Goal: Complete application form: Complete application form

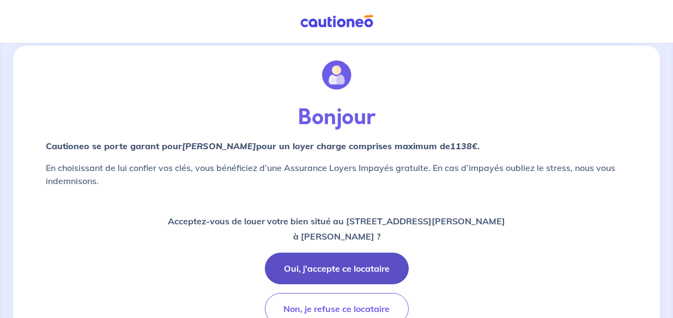
scroll to position [69, 0]
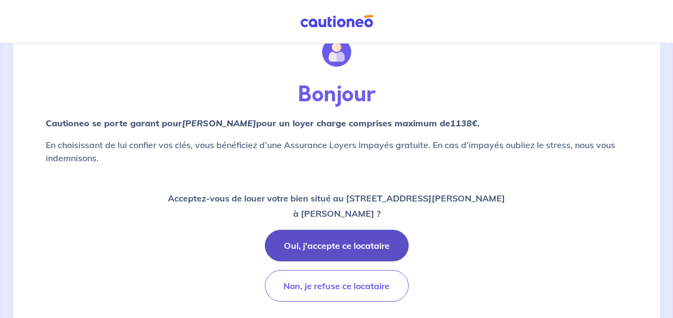
click at [349, 230] on button "Oui, j'accepte ce locataire" at bounding box center [337, 246] width 144 height 32
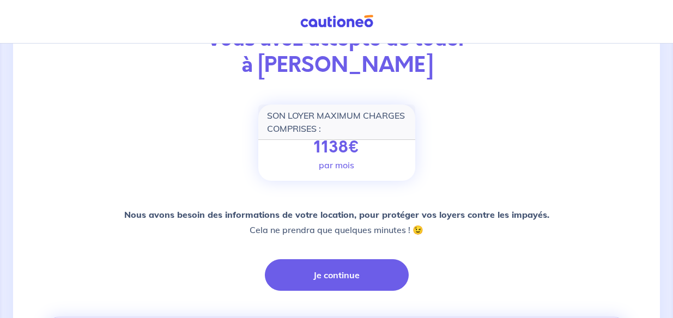
scroll to position [125, 0]
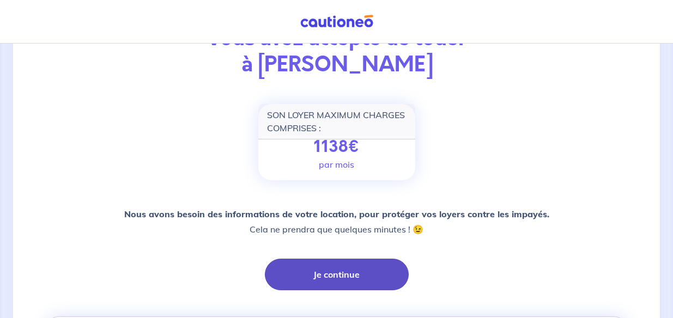
click at [364, 261] on button "Je continue" at bounding box center [337, 275] width 144 height 32
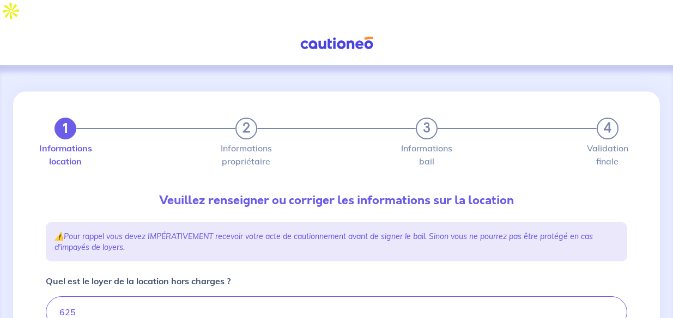
type input "640"
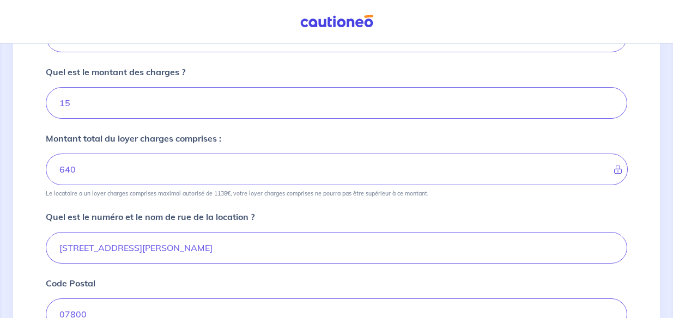
scroll to position [280, 0]
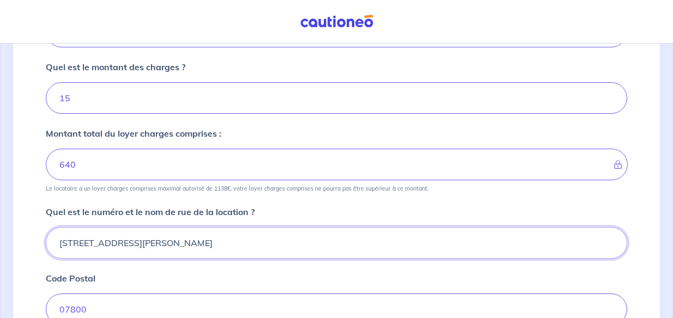
drag, startPoint x: 69, startPoint y: 219, endPoint x: 140, endPoint y: 229, distance: 72.0
click at [69, 227] on input "[STREET_ADDRESS][PERSON_NAME]" at bounding box center [336, 243] width 581 height 32
type input "[STREET_ADDRESS][PERSON_NAME]"
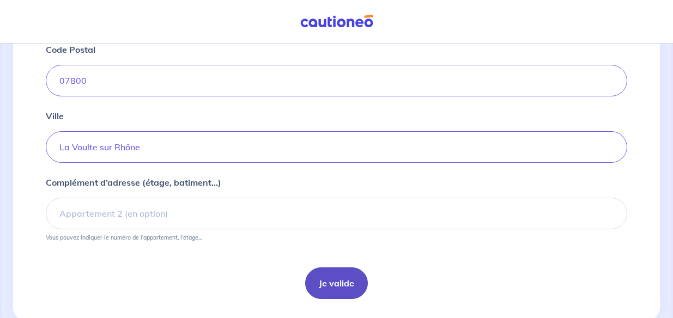
click at [334, 270] on button "Je valide" at bounding box center [336, 283] width 63 height 32
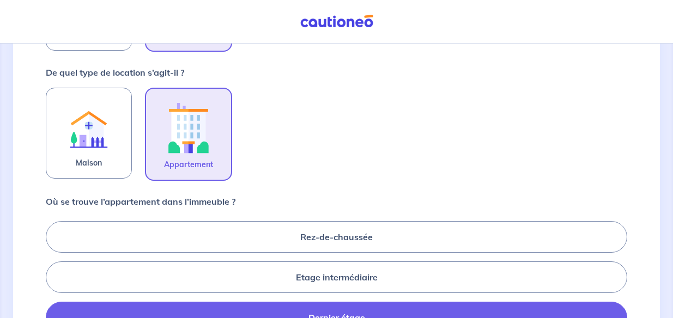
scroll to position [344, 0]
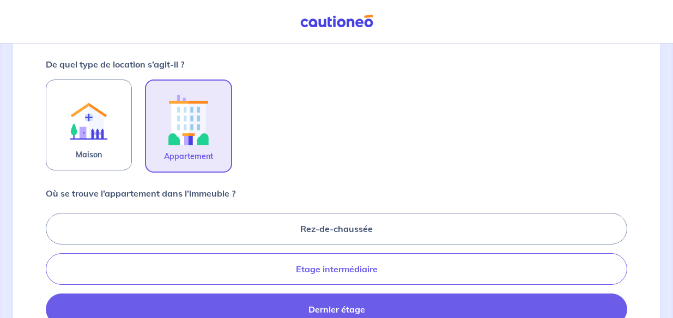
click at [366, 253] on label "Etage intermédiaire" at bounding box center [336, 269] width 581 height 32
click at [53, 265] on input "Etage intermédiaire" at bounding box center [49, 268] width 7 height 7
radio input "true"
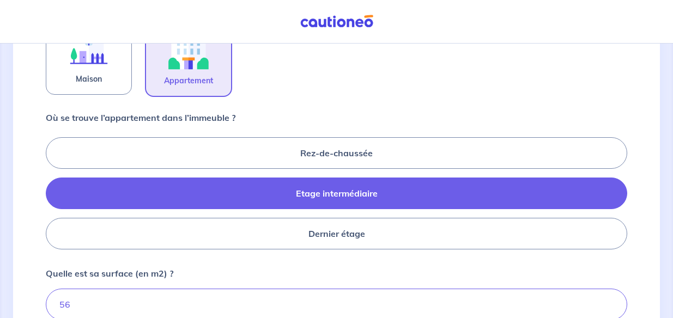
scroll to position [423, 0]
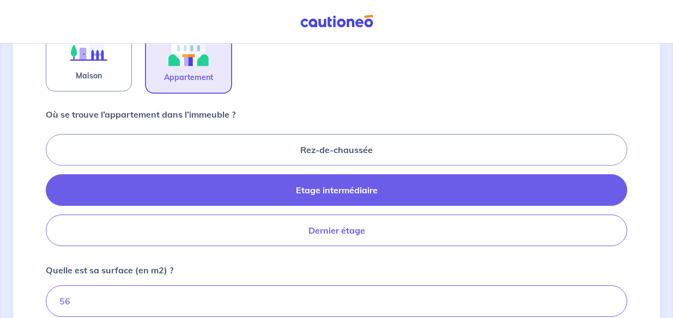
click at [339, 215] on label "Dernier étage" at bounding box center [336, 231] width 581 height 32
click at [53, 193] on input "Dernier étage" at bounding box center [49, 189] width 7 height 7
radio input "true"
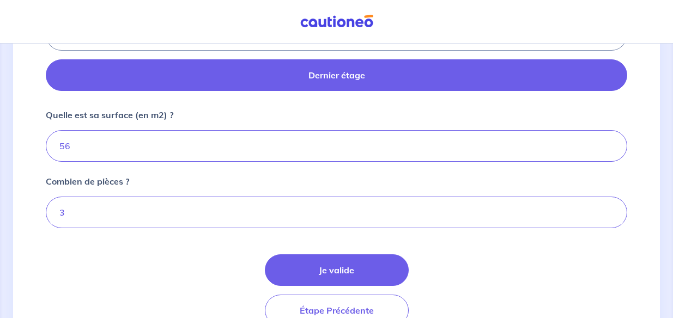
scroll to position [581, 0]
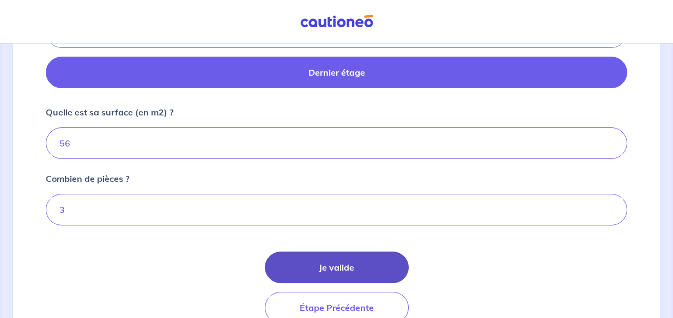
click at [349, 252] on button "Je valide" at bounding box center [337, 268] width 144 height 32
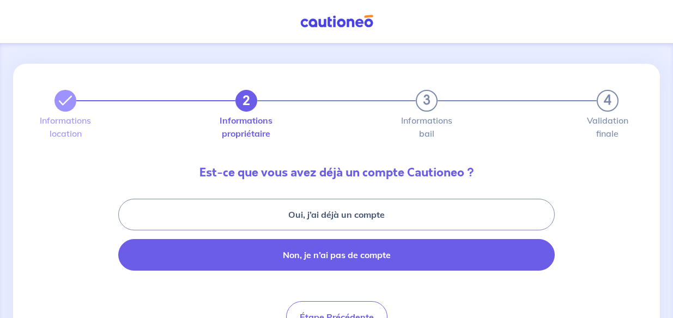
scroll to position [35, 0]
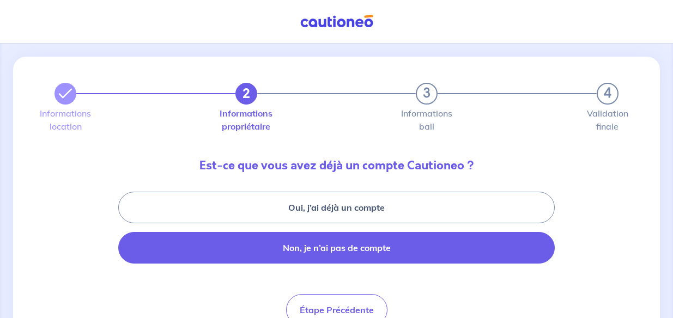
click at [355, 232] on button "Non, je n’ai pas de compte" at bounding box center [336, 248] width 436 height 32
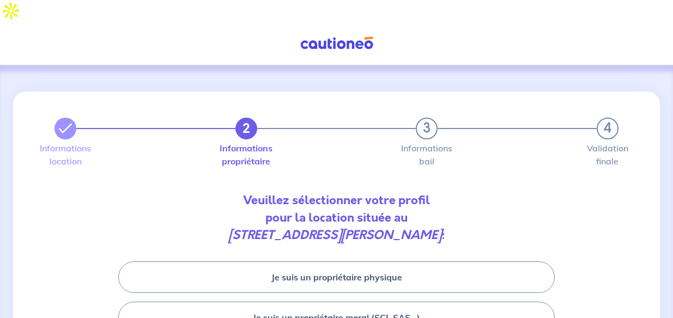
scroll to position [57, 0]
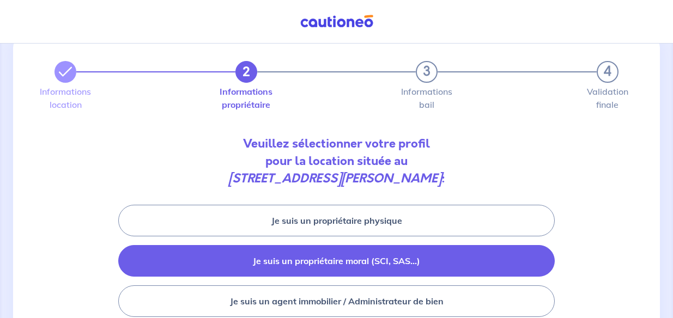
click at [416, 245] on button "Je suis un propriétaire moral (SCI, SAS...)" at bounding box center [336, 261] width 436 height 32
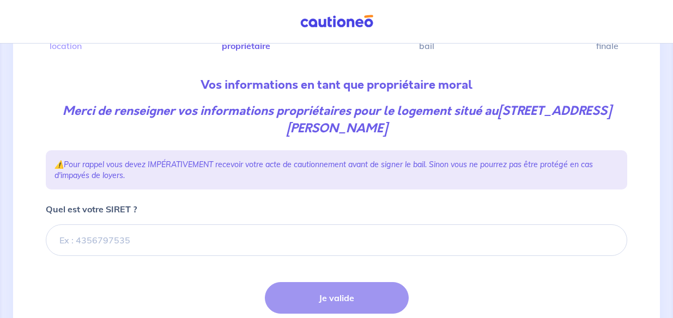
scroll to position [117, 0]
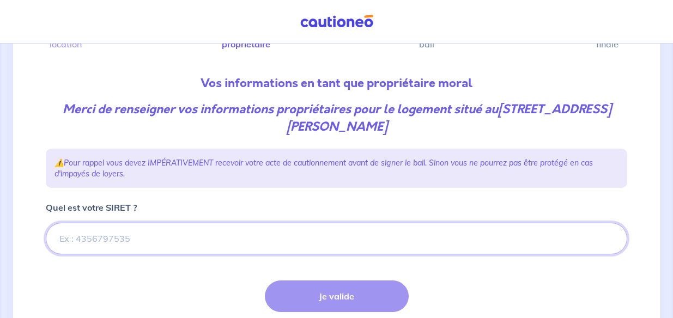
click at [222, 223] on input "Quel est votre SIRET ?" at bounding box center [336, 239] width 581 height 32
paste input "2BC0424"
type input "2BC0424"
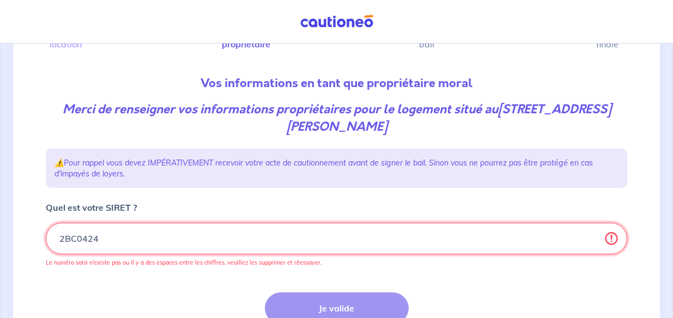
drag, startPoint x: 103, startPoint y: 224, endPoint x: 40, endPoint y: 211, distance: 64.6
click at [40, 211] on div "2 3 4 Informations location Informations propriétaire Informations bail Validat…" at bounding box center [336, 175] width 594 height 403
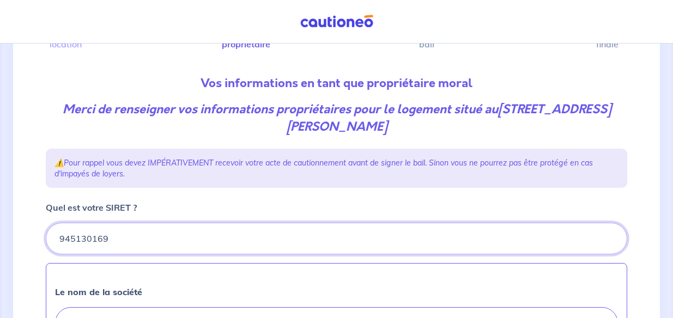
type input "945130169"
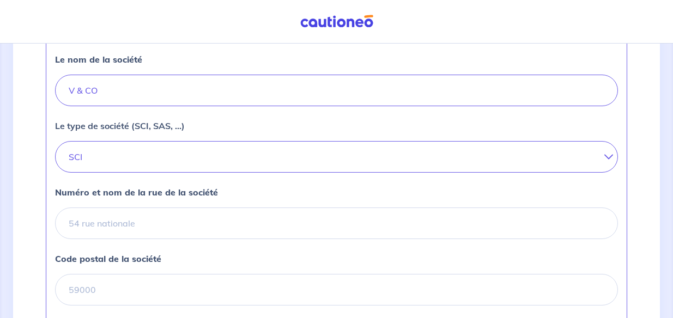
scroll to position [363, 0]
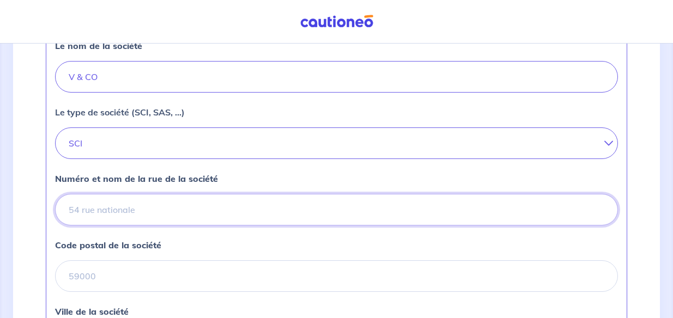
click at [185, 194] on input "Numéro et nom de la rue de la société" at bounding box center [336, 210] width 563 height 32
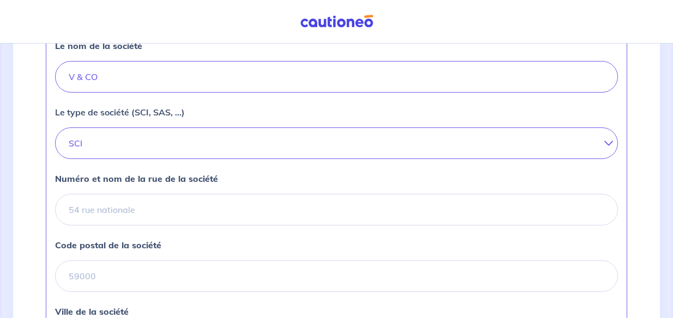
click at [422, 172] on div "Numéro et nom de la rue de la société" at bounding box center [336, 198] width 563 height 53
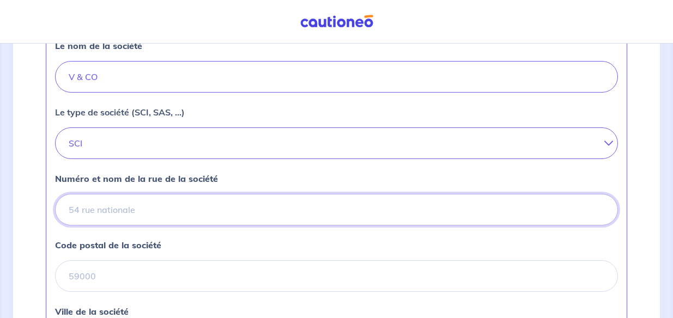
click at [256, 194] on input "Numéro et nom de la rue de la société" at bounding box center [336, 210] width 563 height 32
type input "[STREET_ADDRESS]"
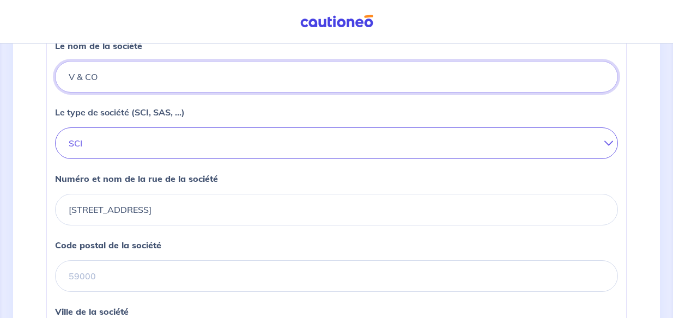
type input "[PERSON_NAME]"
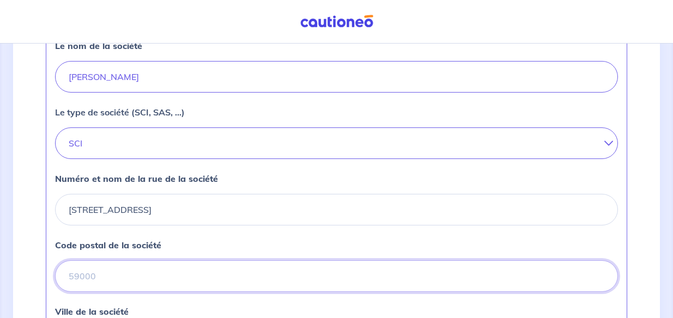
type input "07800"
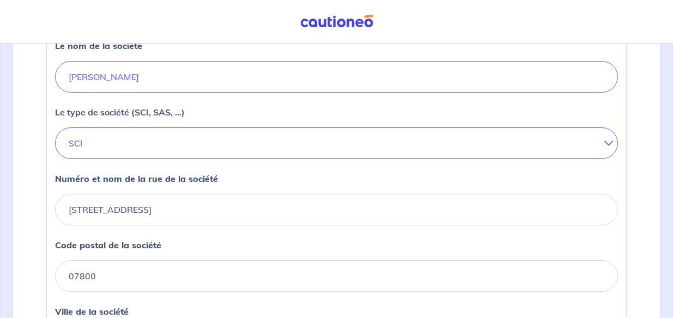
type input "Beauchastel"
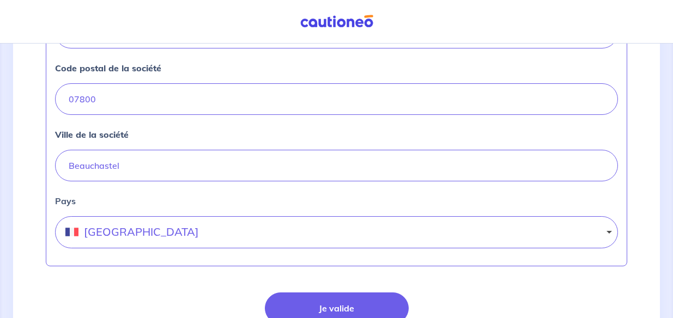
scroll to position [543, 0]
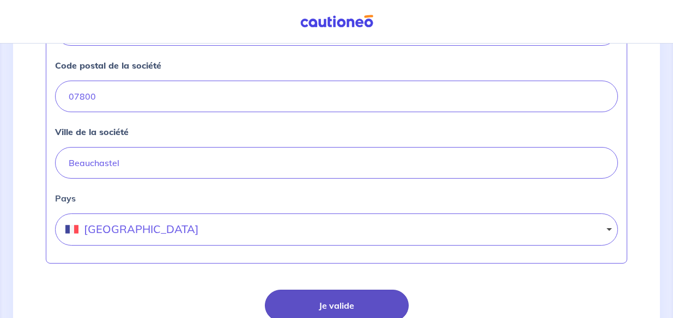
click at [320, 290] on button "Je valide" at bounding box center [337, 306] width 144 height 32
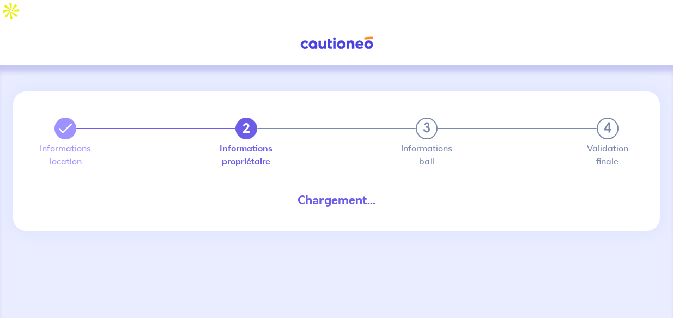
select select "FR"
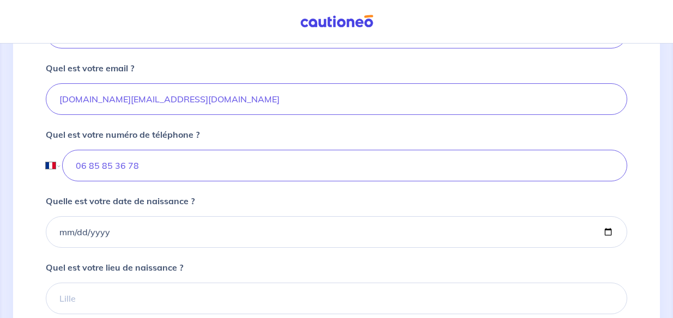
scroll to position [395, 0]
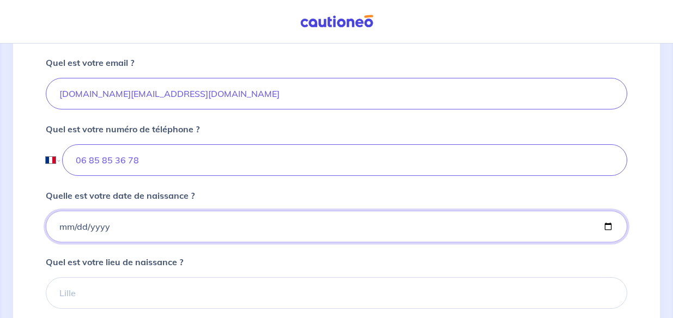
click at [75, 211] on input "Quelle est votre date de naissance ?" at bounding box center [336, 227] width 581 height 32
click at [61, 211] on input "Quelle est votre date de naissance ?" at bounding box center [336, 227] width 581 height 32
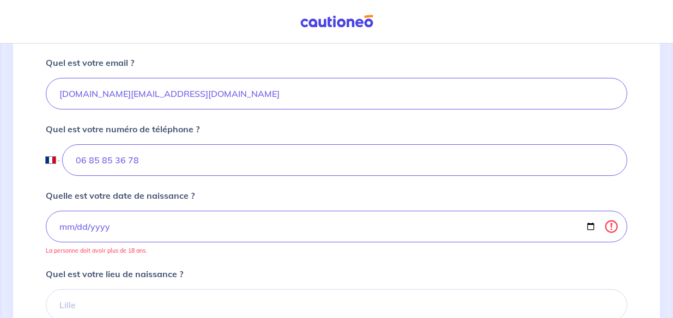
click at [186, 242] on form "Quel est votre prénom ? SCI Quel est votre nom ? V&Co Quel est votre email ? [D…" at bounding box center [336, 171] width 581 height 496
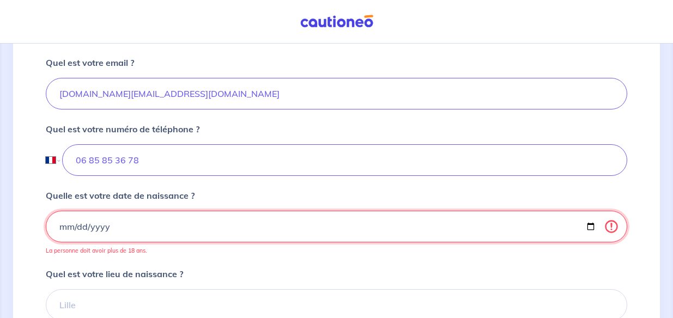
drag, startPoint x: 120, startPoint y: 202, endPoint x: 44, endPoint y: 200, distance: 75.7
click at [44, 200] on div "2 3 4 Informations location Informations propriétaire Informations bail Validat…" at bounding box center [336, 64] width 594 height 735
type input "[DATE]"
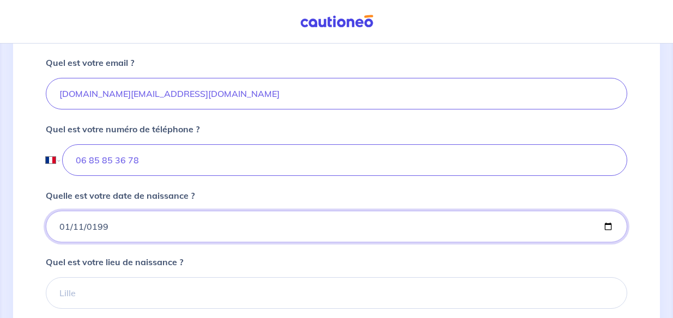
type input "[DATE]"
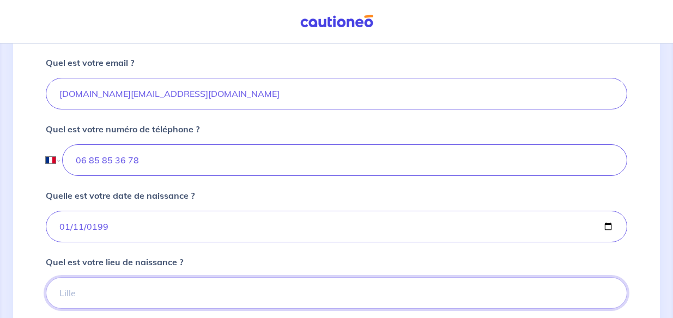
click at [115, 277] on input "Quel est votre lieu de naissance ?" at bounding box center [336, 293] width 581 height 32
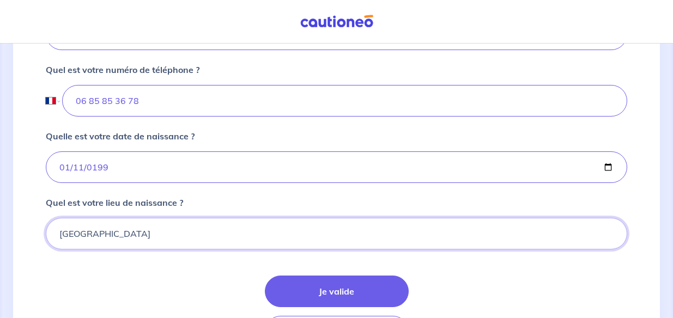
scroll to position [456, 0]
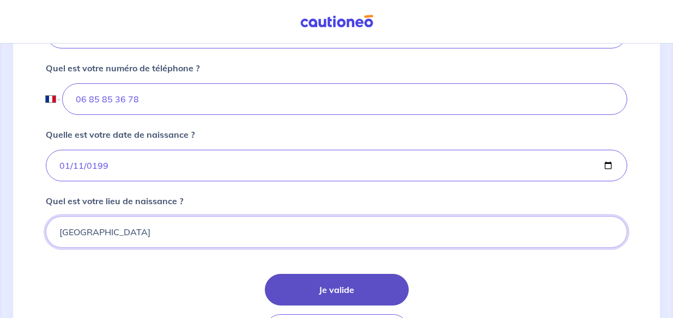
type input "[GEOGRAPHIC_DATA]"
click at [298, 274] on button "Je valide" at bounding box center [337, 290] width 144 height 32
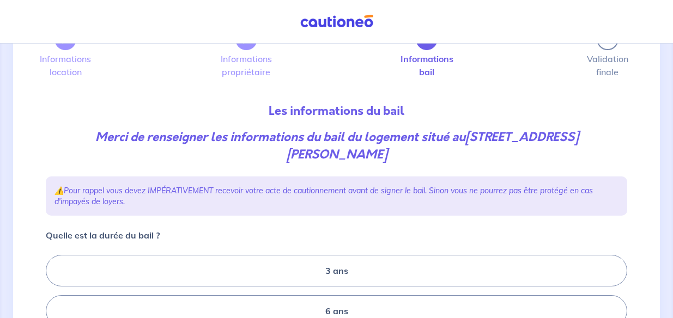
scroll to position [93, 0]
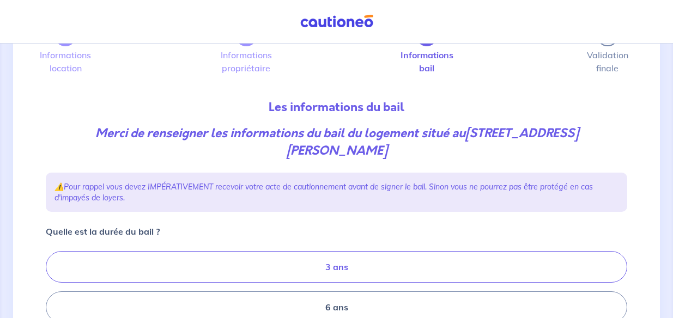
drag, startPoint x: 301, startPoint y: 244, endPoint x: 307, endPoint y: 240, distance: 7.1
click at [301, 251] on label "3 ans" at bounding box center [336, 267] width 581 height 32
click at [53, 284] on input "3 ans" at bounding box center [49, 287] width 7 height 7
radio input "true"
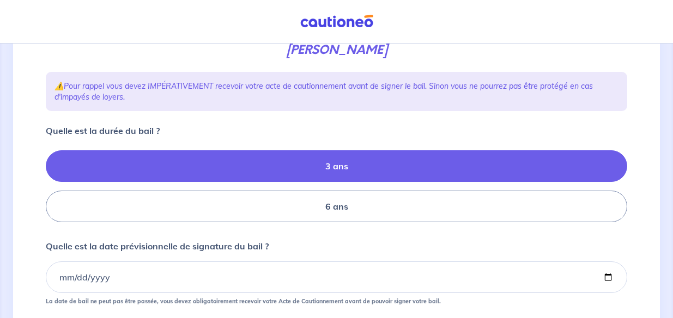
scroll to position [196, 0]
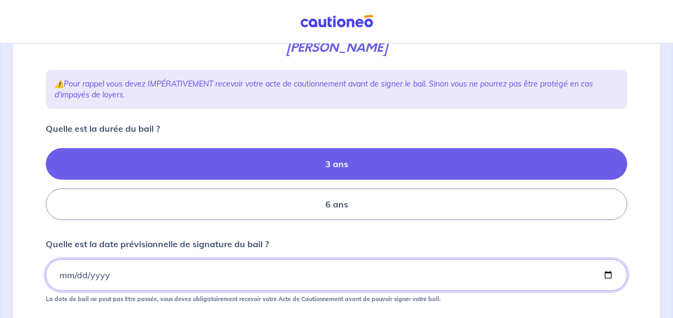
click at [63, 259] on input "Quelle est la date prévisionnelle de signature du bail ?" at bounding box center [336, 275] width 581 height 32
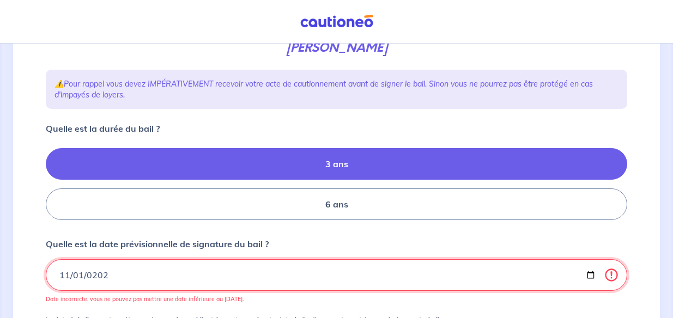
type input "[DATE]"
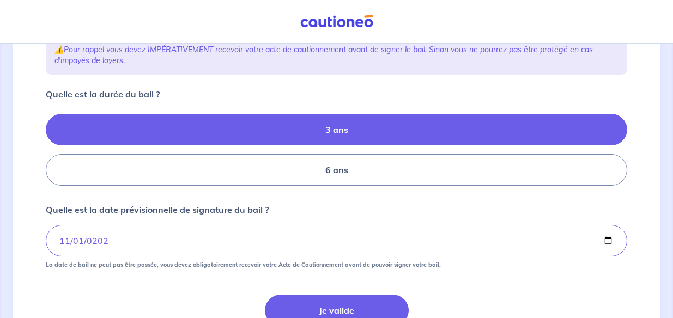
scroll to position [229, 0]
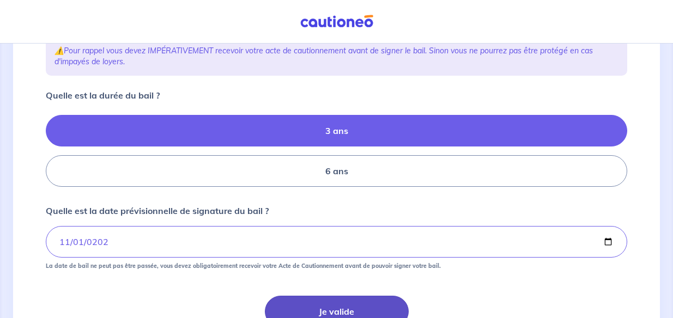
click at [318, 296] on button "Je valide" at bounding box center [337, 312] width 144 height 32
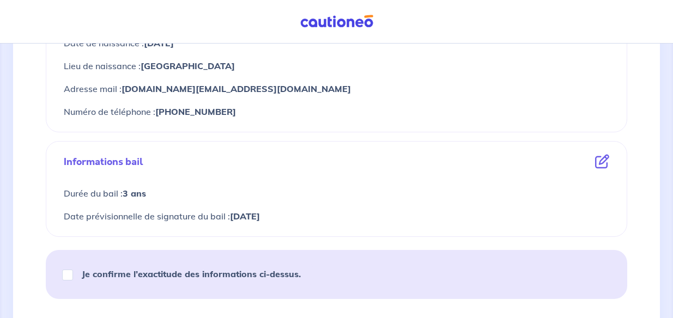
scroll to position [602, 0]
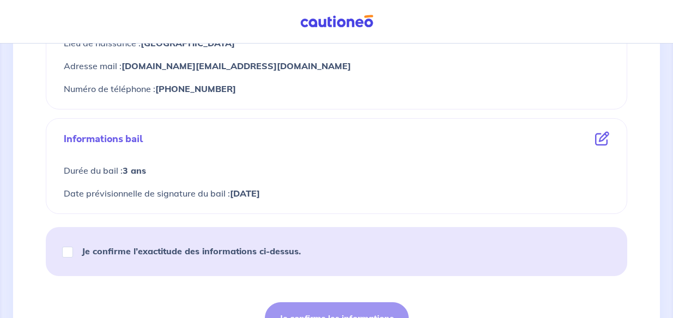
click at [61, 236] on div "Je confirme l’exactitude des informations ci-dessus." at bounding box center [186, 251] width 255 height 30
click at [70, 248] on input "Je confirme l’exactitude des informations ci-dessus." at bounding box center [67, 253] width 11 height 11
checkbox input "true"
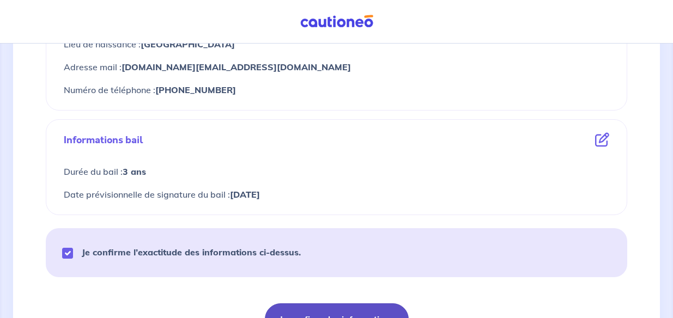
click at [379, 307] on button "Je confirme les informations" at bounding box center [337, 319] width 144 height 32
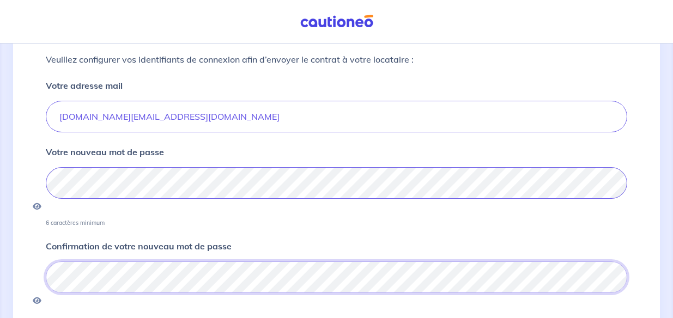
scroll to position [158, 0]
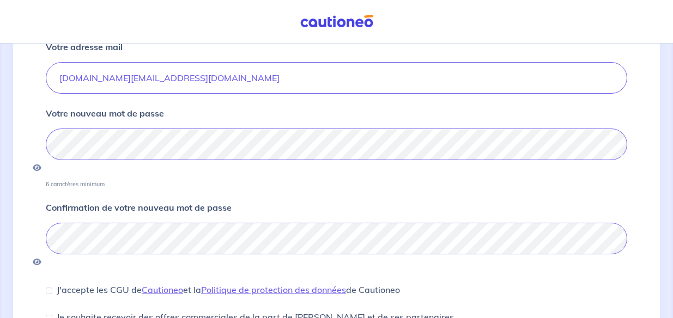
click at [44, 235] on div "Création de votre espace Veuillez configurer vos identifiants de connexion afin…" at bounding box center [336, 165] width 594 height 462
click at [46, 288] on input "J'accepte les CGU de [PERSON_NAME] et la Politique de protection des données de…" at bounding box center [49, 291] width 7 height 7
checkbox input "true"
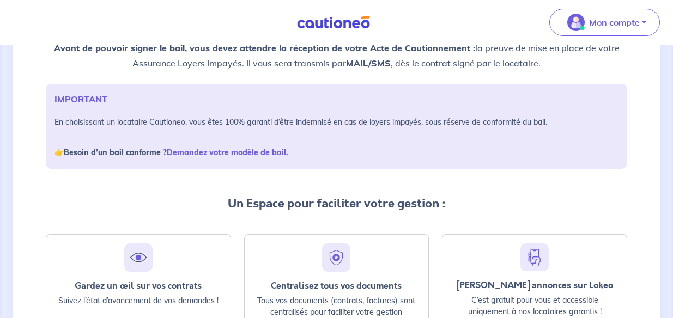
scroll to position [135, 0]
